Goal: Find specific page/section: Find specific page/section

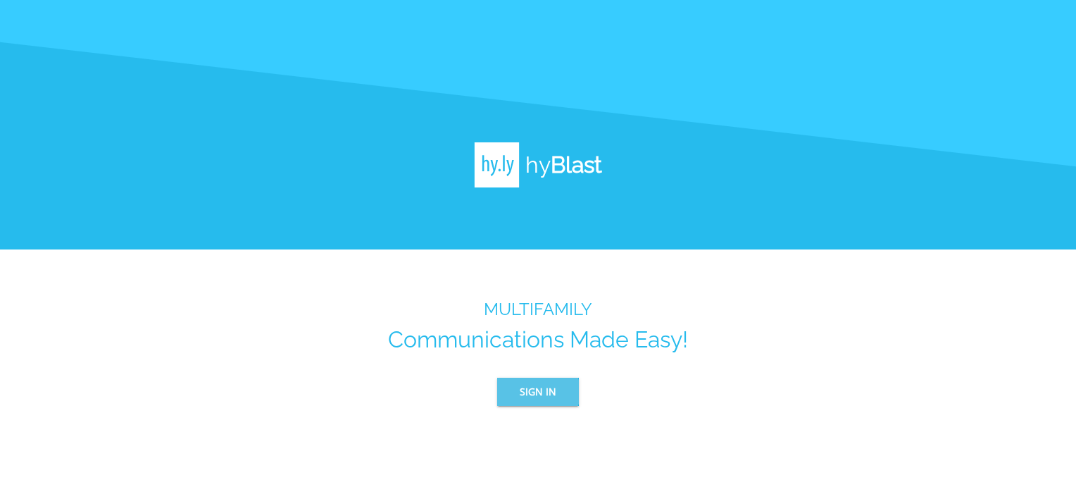
click at [532, 392] on span "Sign In" at bounding box center [538, 392] width 37 height 18
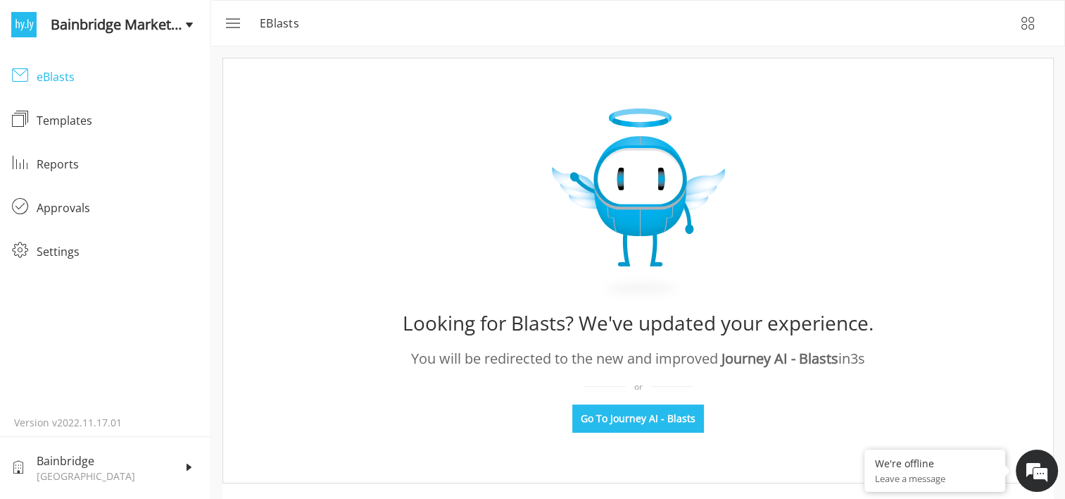
click at [71, 71] on div "eBlasts" at bounding box center [118, 76] width 163 height 17
